Goal: Task Accomplishment & Management: Use online tool/utility

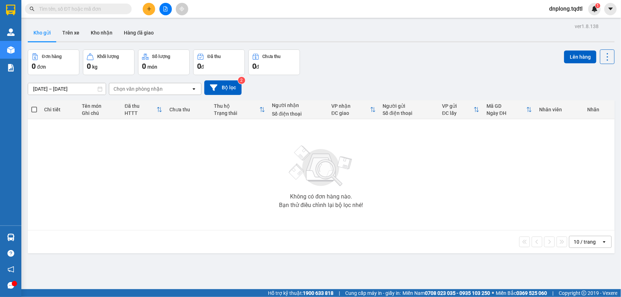
click at [164, 7] on icon "file-add" at bounding box center [166, 8] width 4 height 5
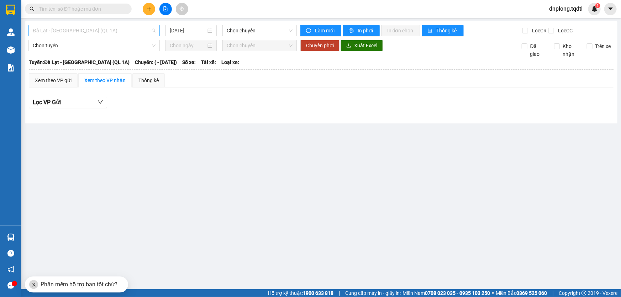
click at [121, 29] on span "Đà Lạt - Sài Gòn (QL 1A)" at bounding box center [94, 30] width 123 height 11
type input "DA"
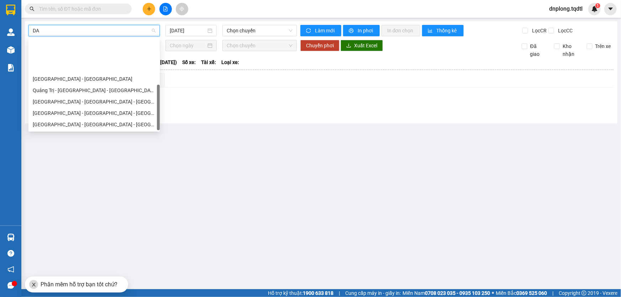
scroll to position [45, 0]
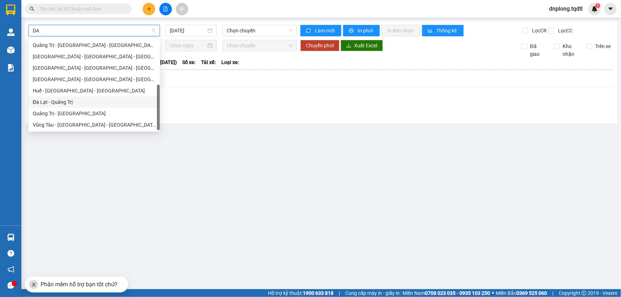
click at [64, 103] on div "Đà Lạt - Quảng Trị" at bounding box center [94, 102] width 123 height 8
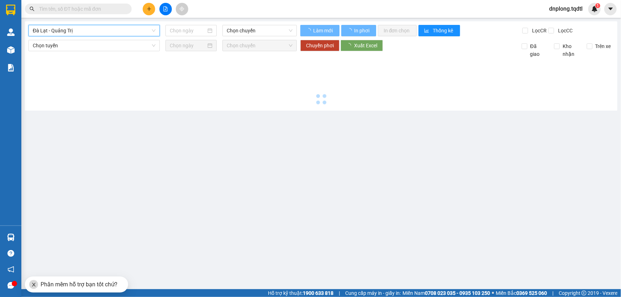
type input "15/08/2025"
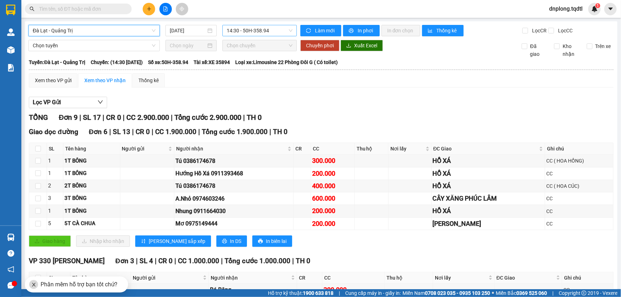
click at [260, 26] on span "14:30 - 50H-358.94" at bounding box center [260, 30] width 66 height 11
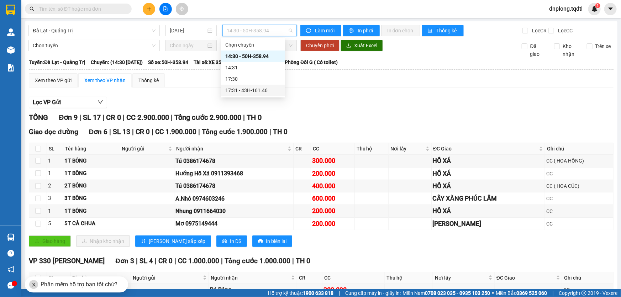
click at [265, 88] on div "17:31 - 43H-161.46" at bounding box center [253, 91] width 56 height 8
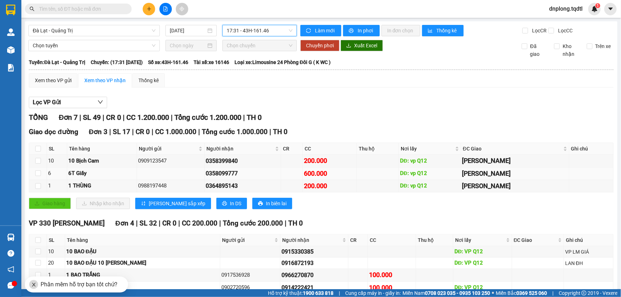
scroll to position [32, 0]
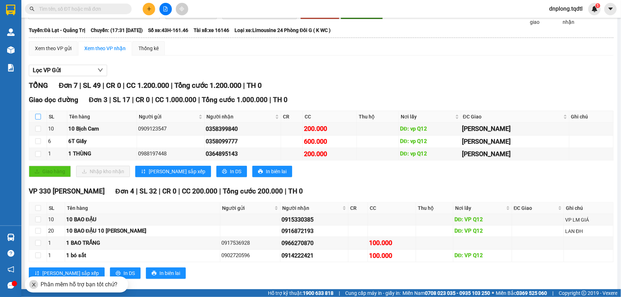
click at [40, 117] on input "checkbox" at bounding box center [38, 117] width 6 height 6
checkbox input "true"
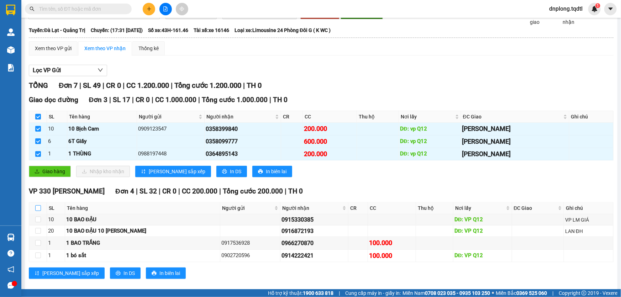
click at [38, 207] on input "checkbox" at bounding box center [38, 208] width 6 height 6
checkbox input "true"
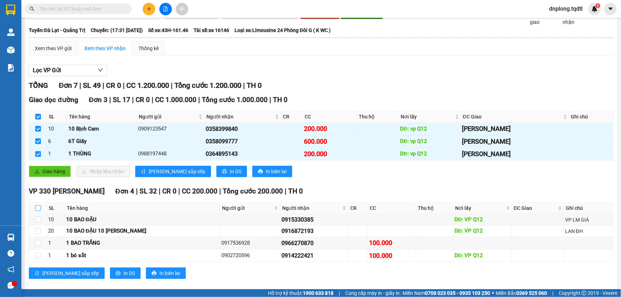
checkbox input "true"
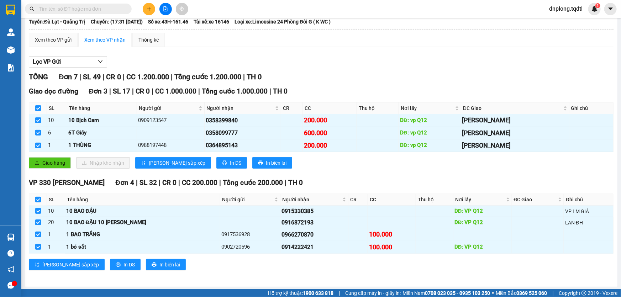
scroll to position [0, 0]
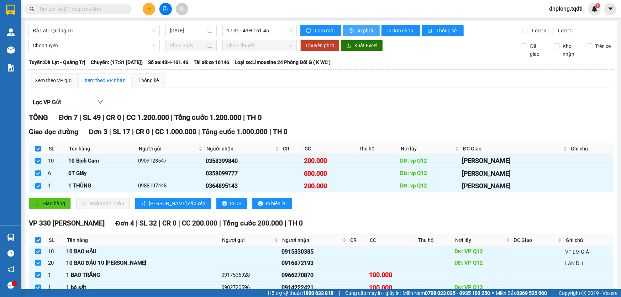
click at [367, 26] on button "In phơi" at bounding box center [361, 30] width 37 height 11
